Goal: Check status: Check status

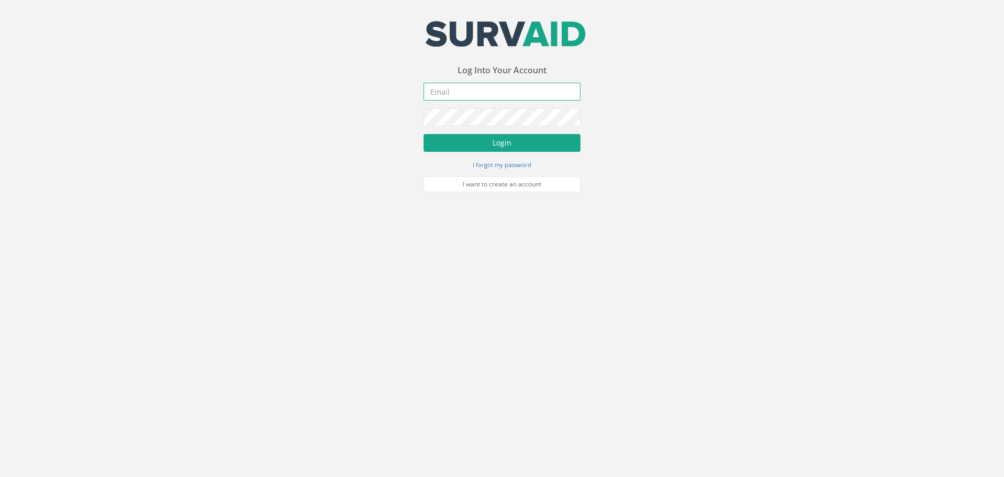
type input "[EMAIL_ADDRESS][DOMAIN_NAME]"
click at [479, 137] on button "Login" at bounding box center [502, 143] width 157 height 18
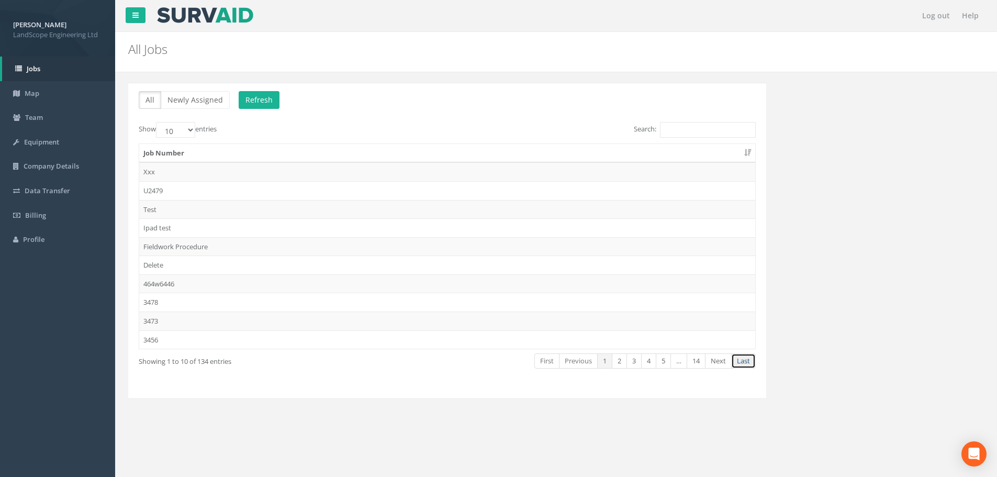
click at [743, 367] on link "Last" at bounding box center [743, 360] width 25 height 15
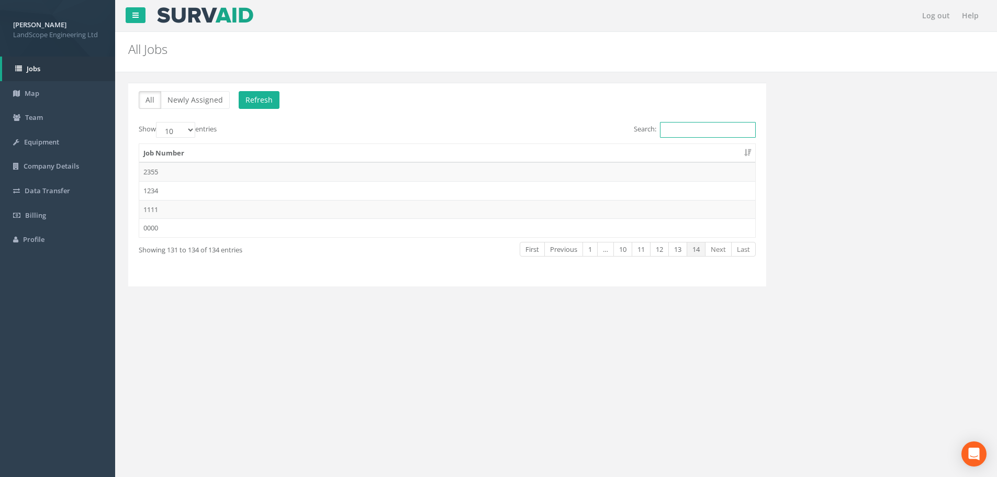
click at [676, 137] on input "Search:" at bounding box center [708, 130] width 96 height 16
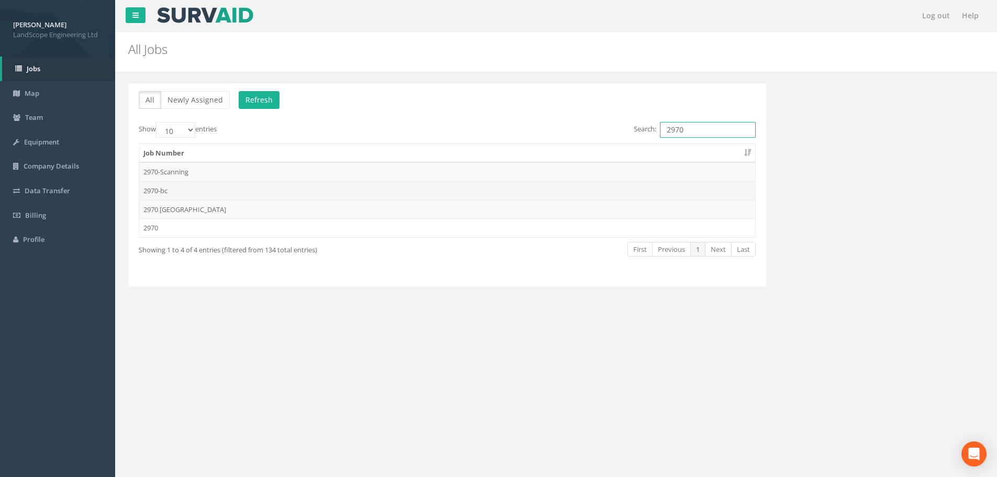
type input "2970"
click at [166, 191] on td "2970-bc" at bounding box center [447, 190] width 616 height 19
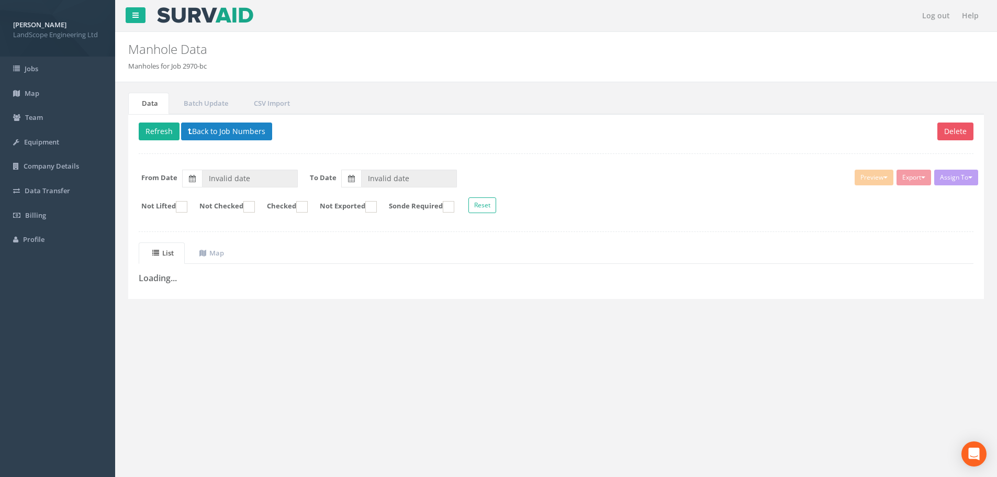
type input "[DATE]"
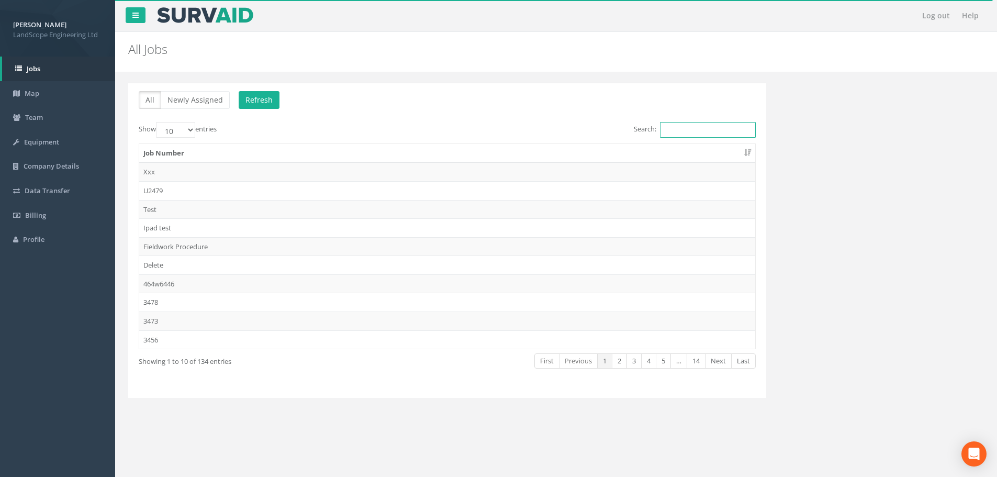
click at [699, 133] on input "Search:" at bounding box center [708, 130] width 96 height 16
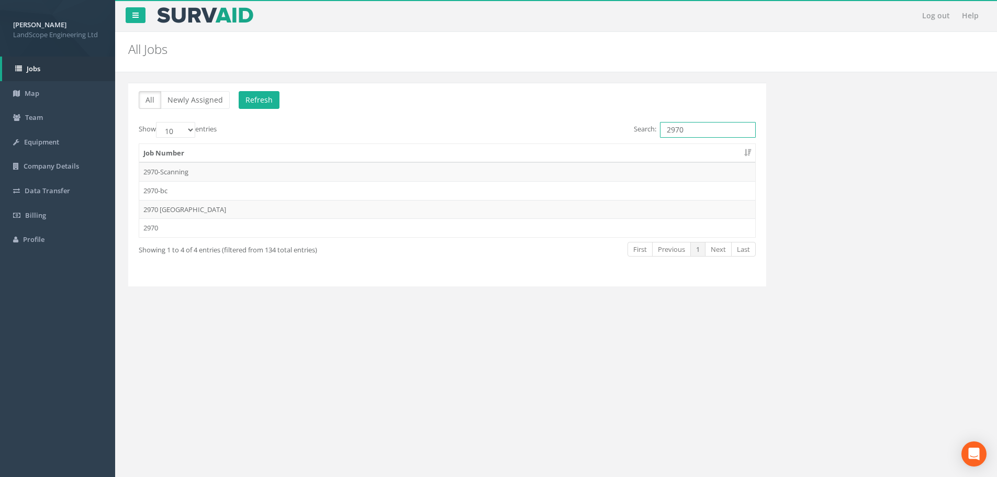
type input "2970"
click at [834, 159] on div "All Newly Assigned Refresh Show 10 25 50 100 entries Search: 2970 Job Number 29…" at bounding box center [555, 191] width 871 height 216
